Goal: Task Accomplishment & Management: Manage account settings

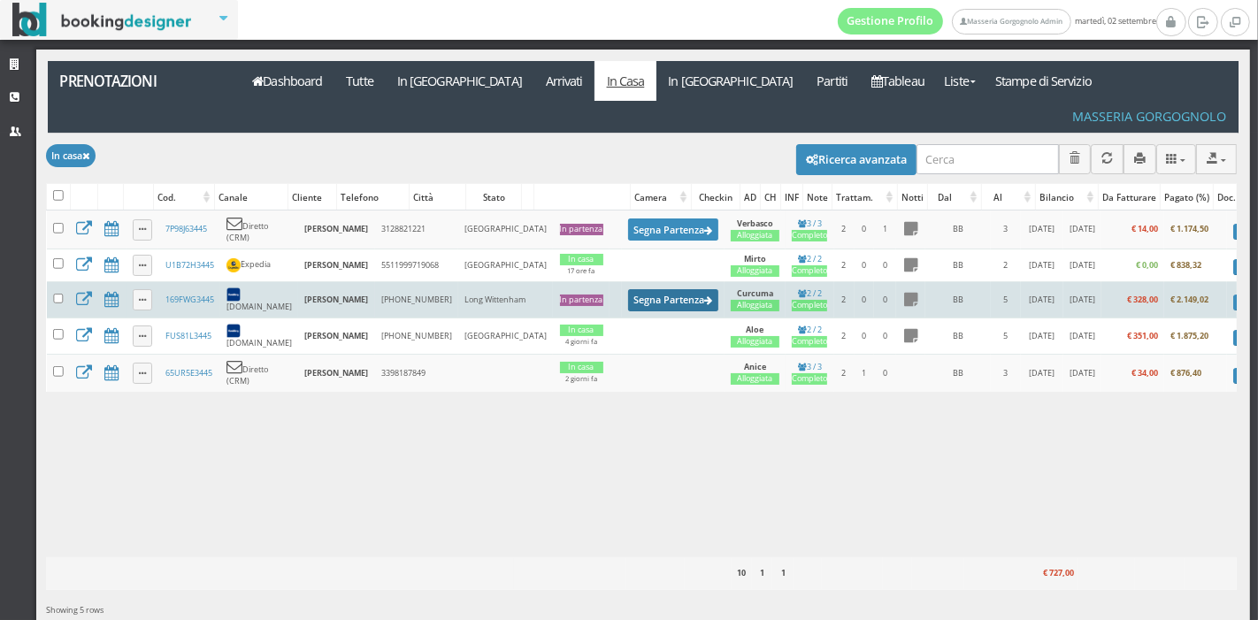
click at [628, 289] on button "Segna Partenza" at bounding box center [673, 300] width 90 height 22
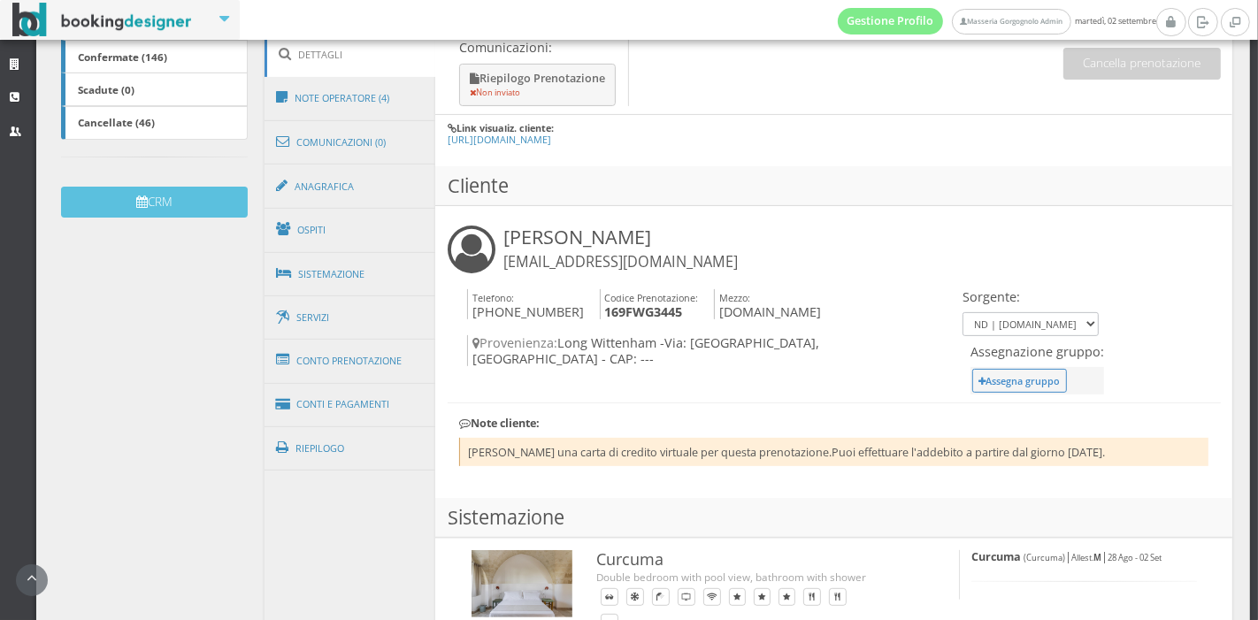
scroll to position [452, 0]
click at [343, 387] on link "Conti e Pagamenti" at bounding box center [350, 403] width 172 height 45
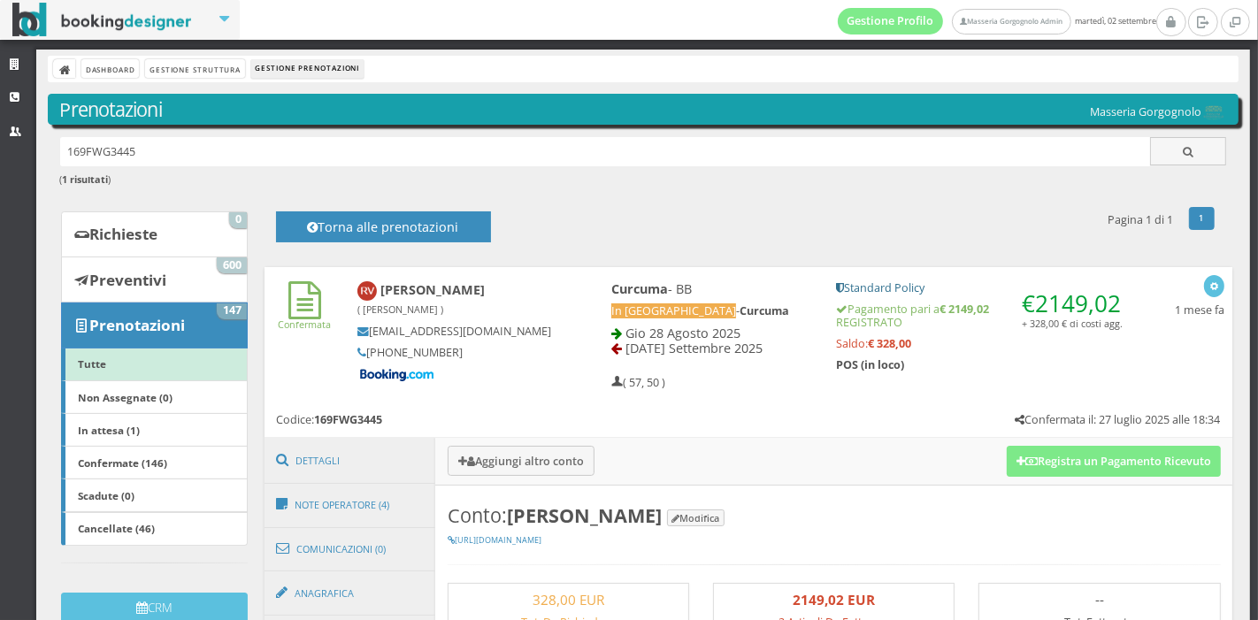
scroll to position [0, 0]
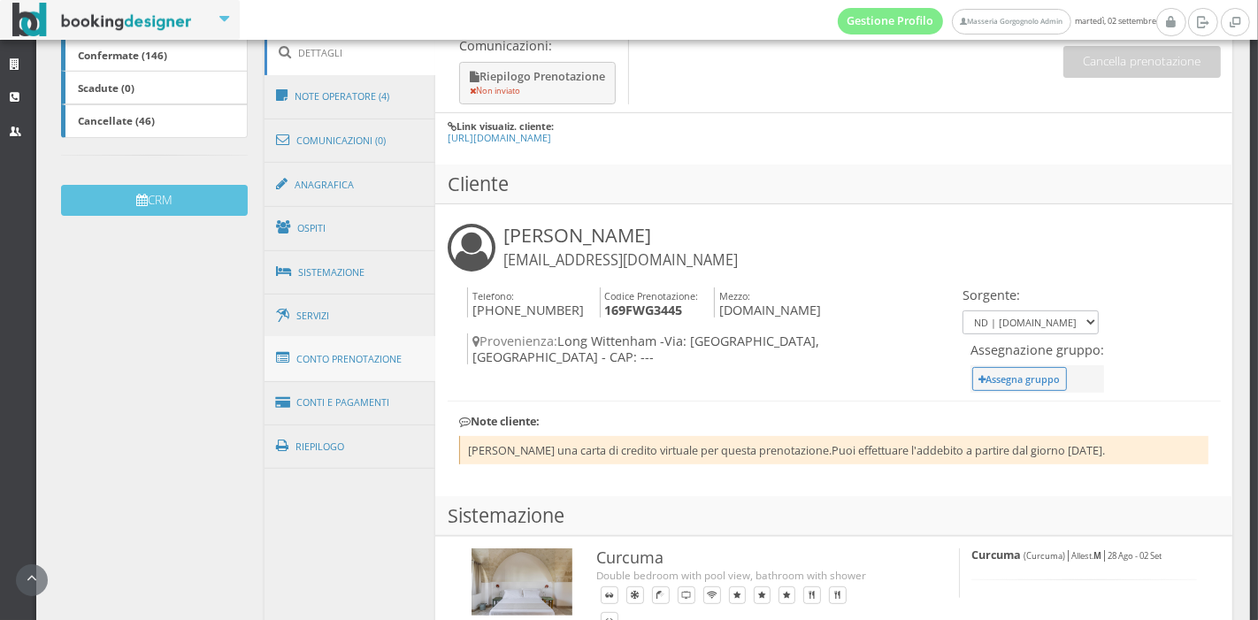
scroll to position [461, 0]
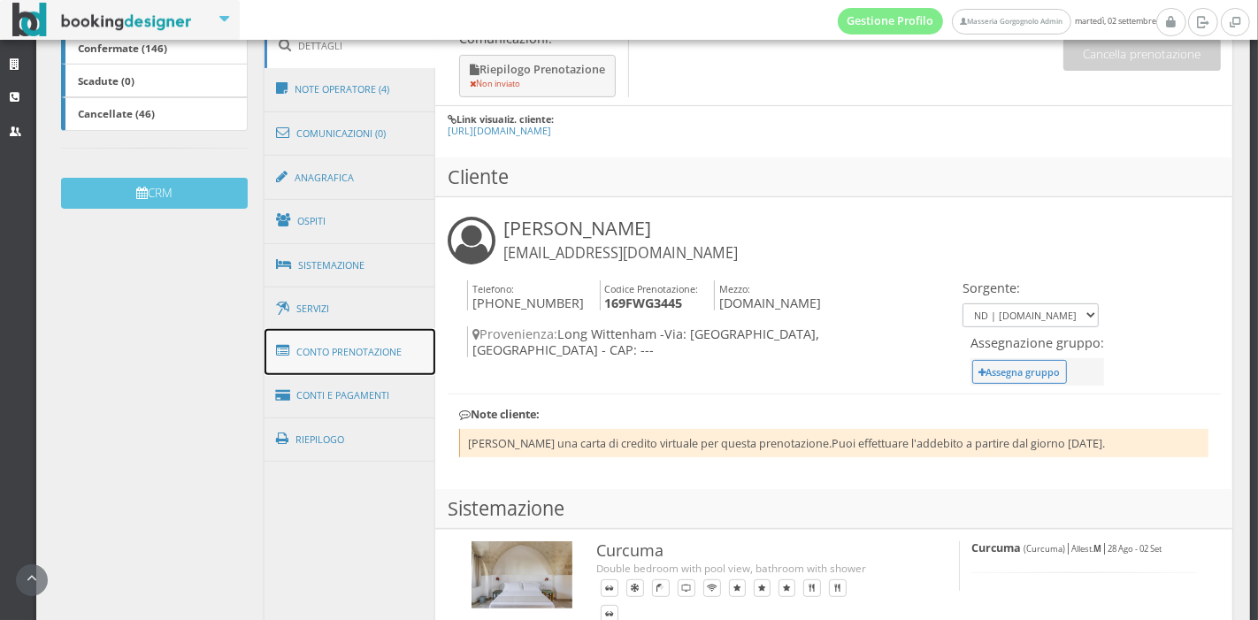
click at [361, 354] on link "Conto Prenotazione" at bounding box center [350, 352] width 172 height 46
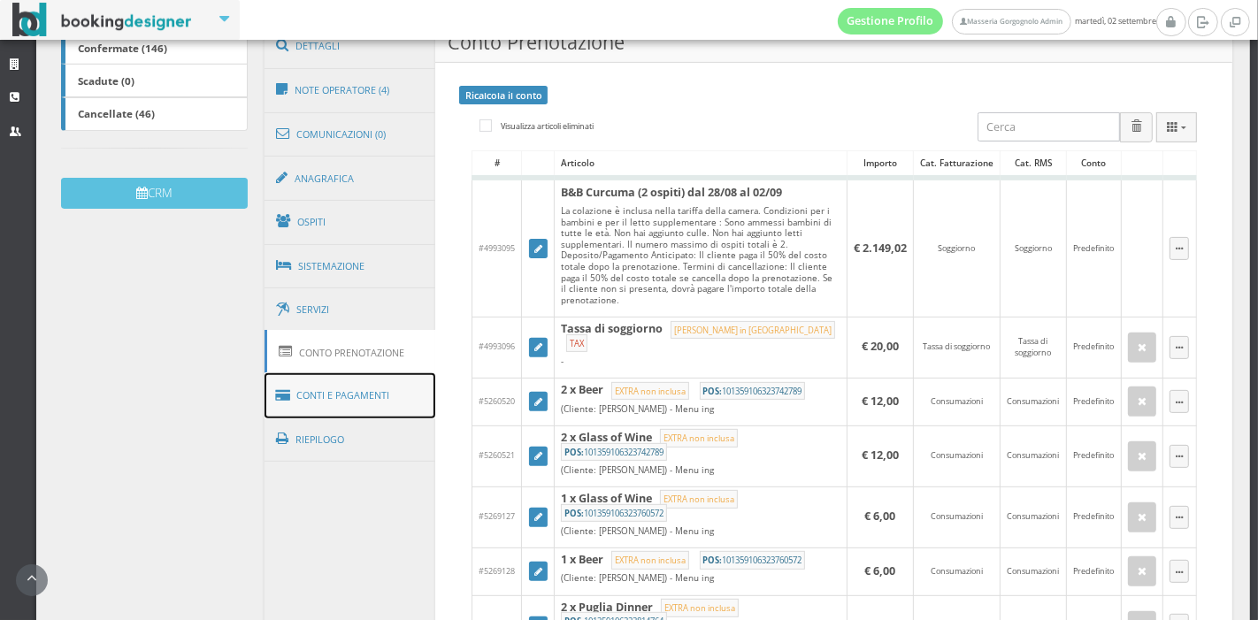
click at [341, 402] on link "Conti e Pagamenti" at bounding box center [350, 395] width 172 height 45
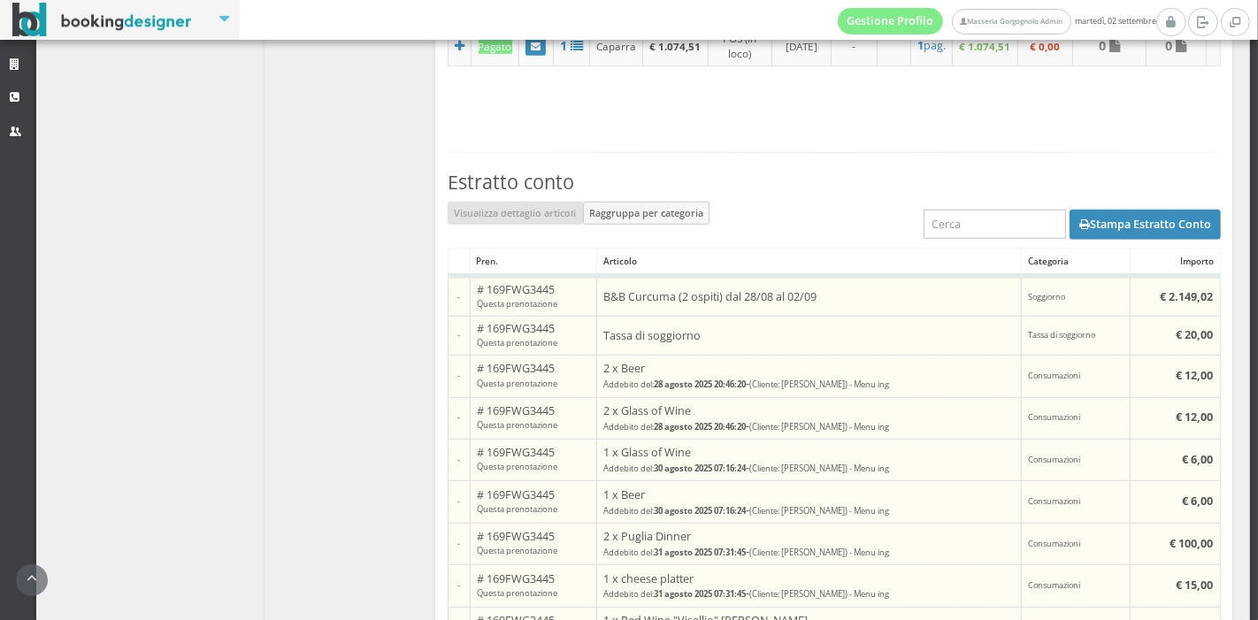
scroll to position [927, 0]
click at [1130, 223] on button "Stampa Estratto Conto" at bounding box center [1144, 224] width 151 height 30
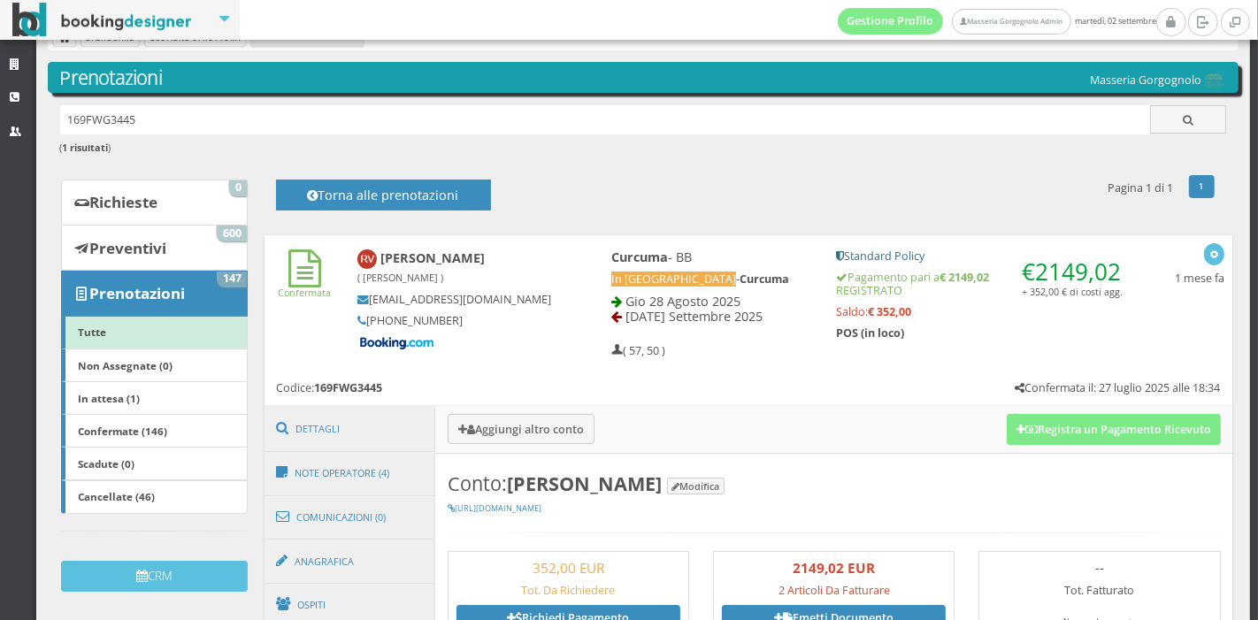
scroll to position [32, 0]
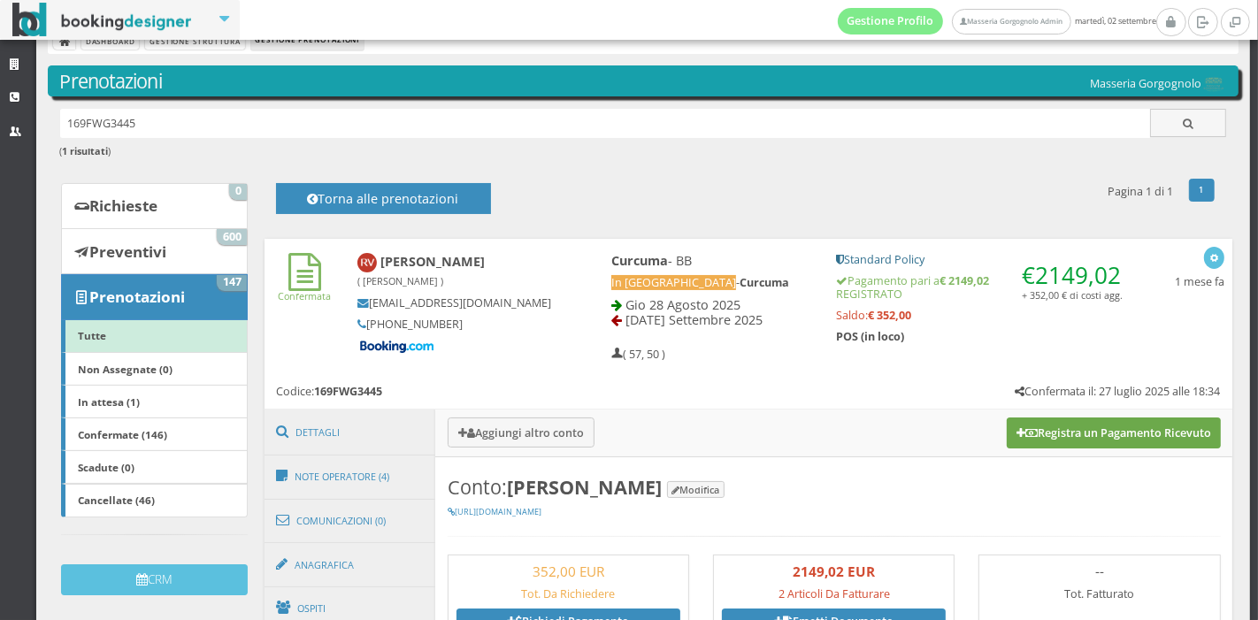
click at [1025, 435] on icon at bounding box center [1031, 433] width 12 height 11
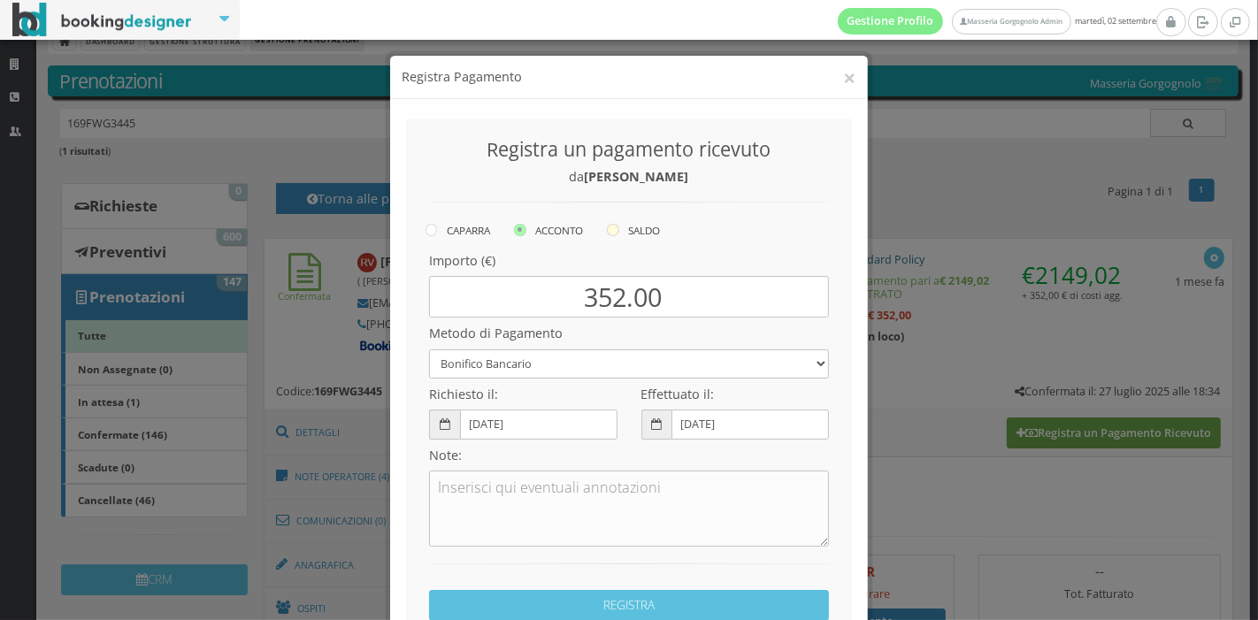
click at [609, 234] on icon at bounding box center [613, 230] width 12 height 12
radio input "true"
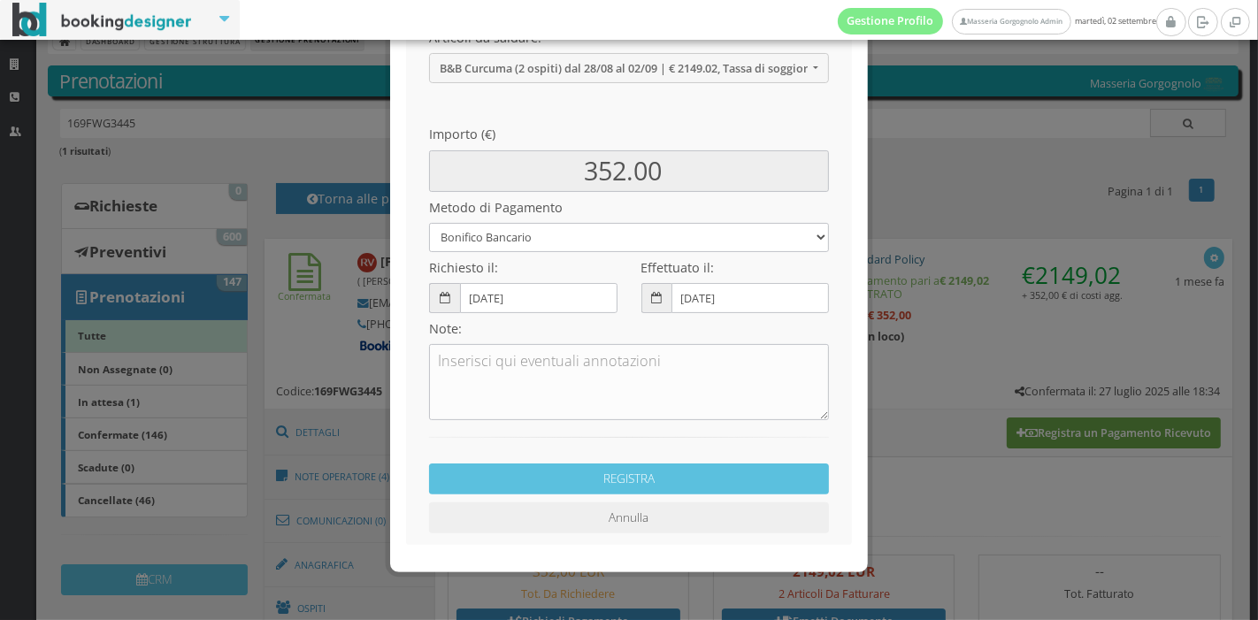
scroll to position [255, 0]
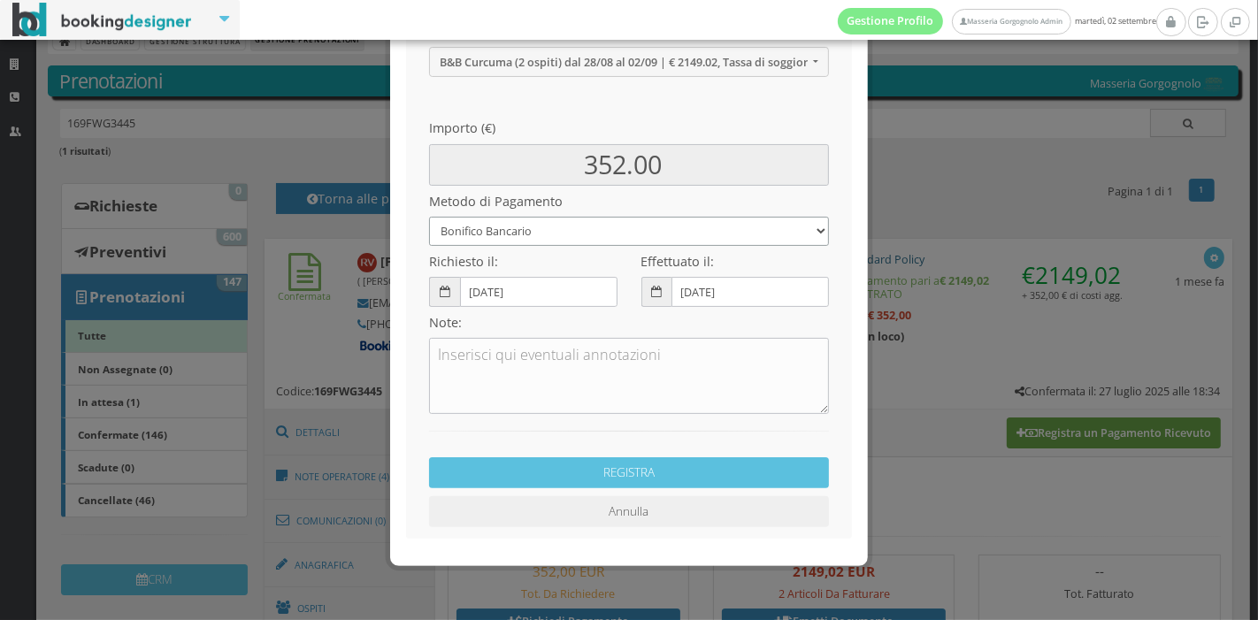
click at [546, 227] on select "Bonifico Bancario Carta di Credito Pay By Link Contanti Assegno Bancario Assegn…" at bounding box center [629, 231] width 400 height 29
select select
click at [429, 217] on select "Bonifico Bancario Carta di Credito Pay By Link Contanti Assegno Bancario Assegn…" at bounding box center [629, 231] width 400 height 29
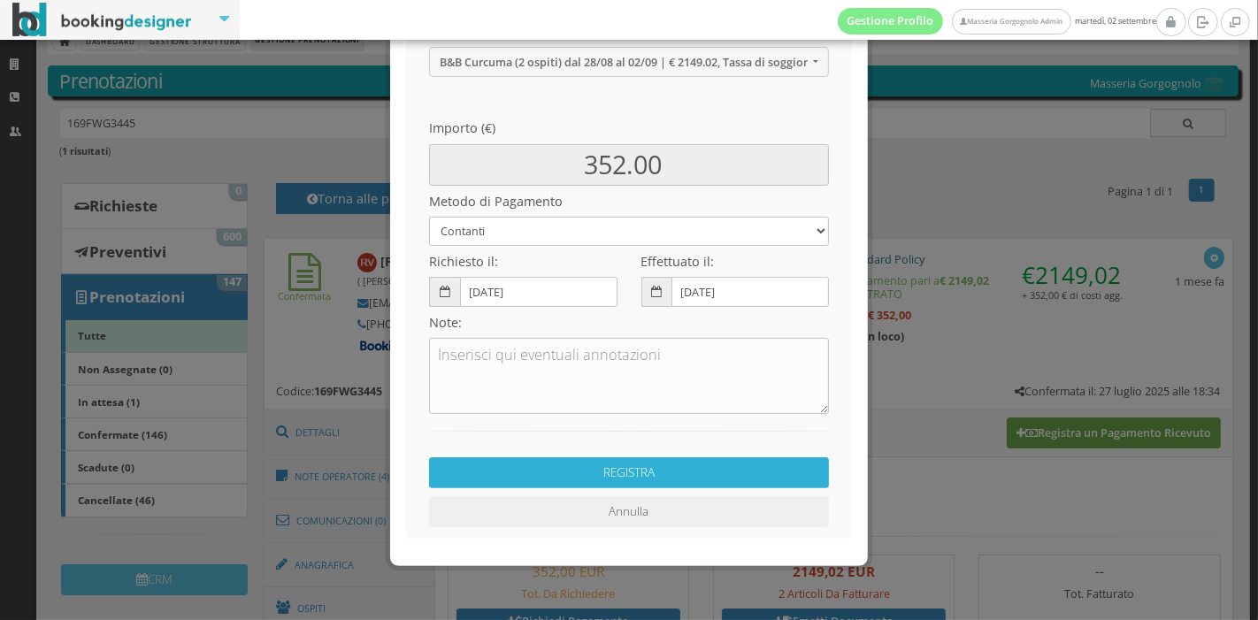
click at [566, 484] on button "REGISTRA" at bounding box center [629, 472] width 400 height 31
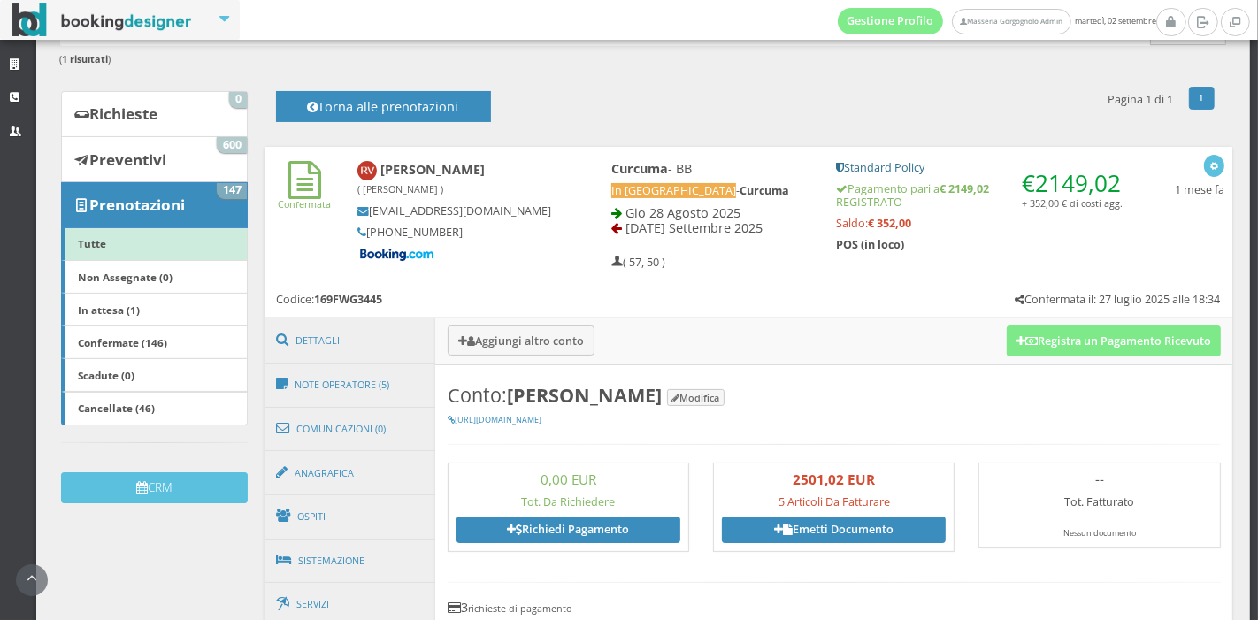
scroll to position [0, 0]
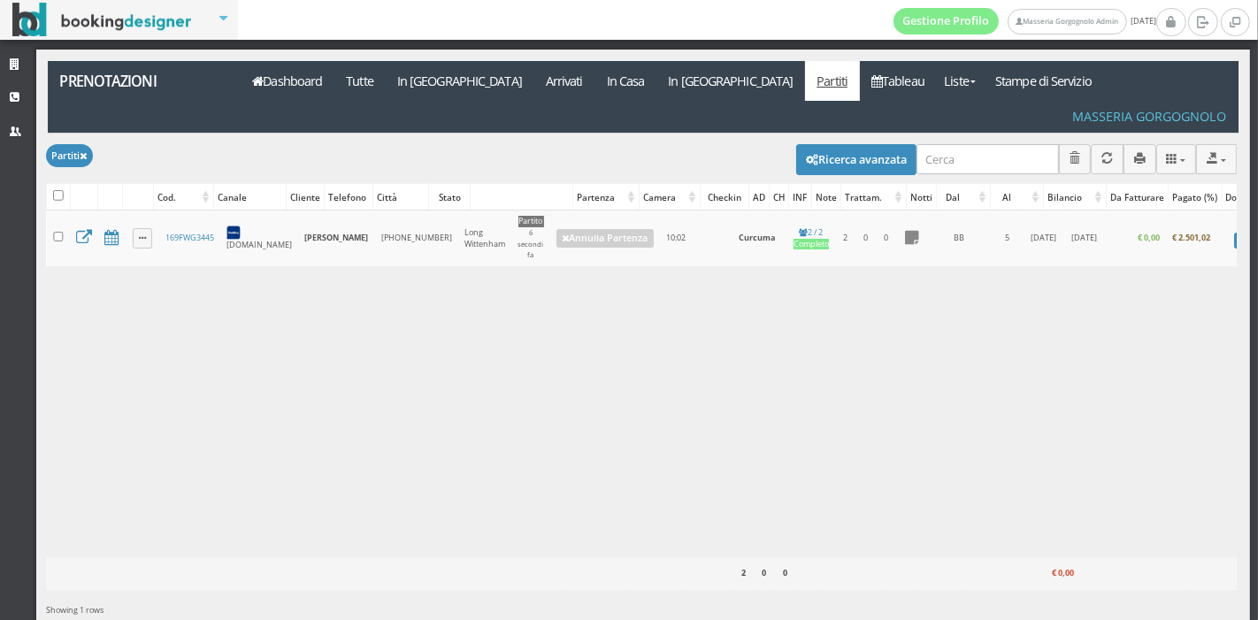
click at [586, 273] on div "Caricamento in corso Cod. Canale Cliente Telefono Città Stato Partenza Camera C…" at bounding box center [641, 384] width 1191 height 347
click at [594, 80] on link "In Casa" at bounding box center [625, 81] width 62 height 40
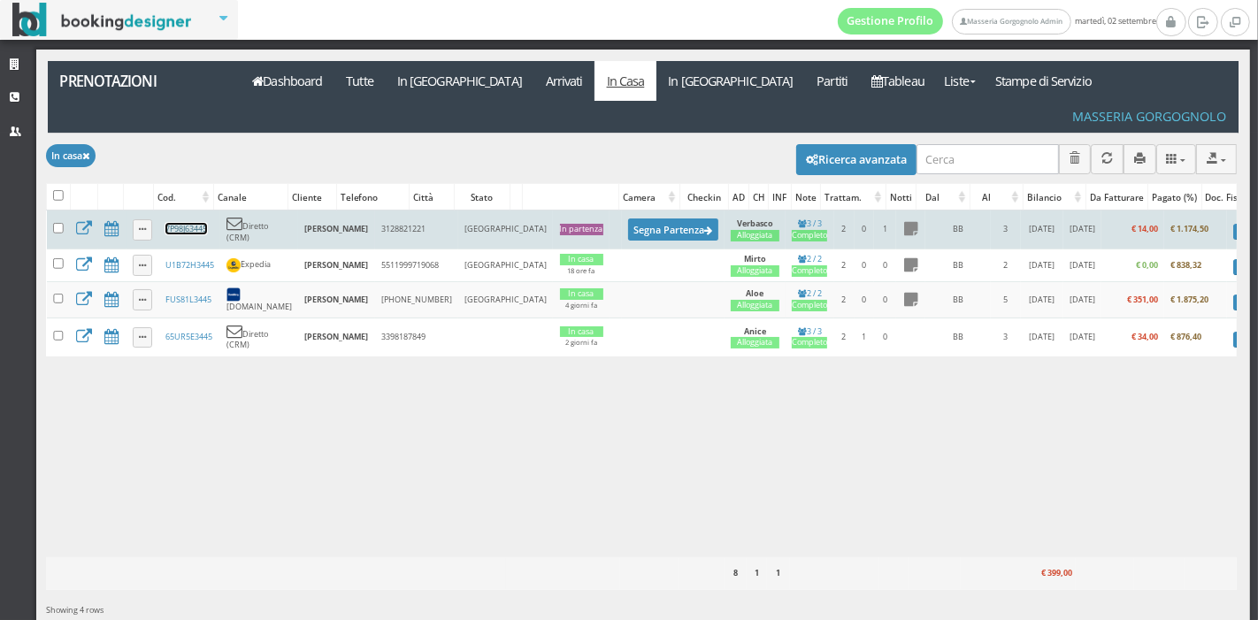
click at [187, 223] on link "7P98J63445" at bounding box center [186, 228] width 42 height 11
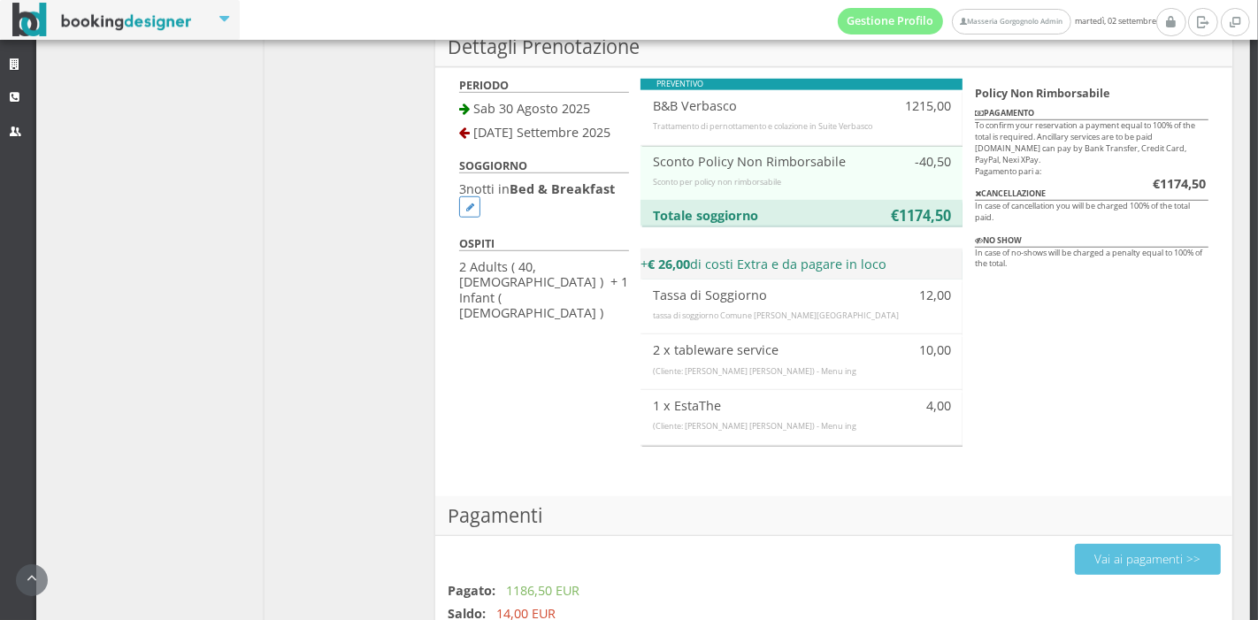
scroll to position [1214, 0]
